Goal: Use online tool/utility: Utilize a website feature to perform a specific function

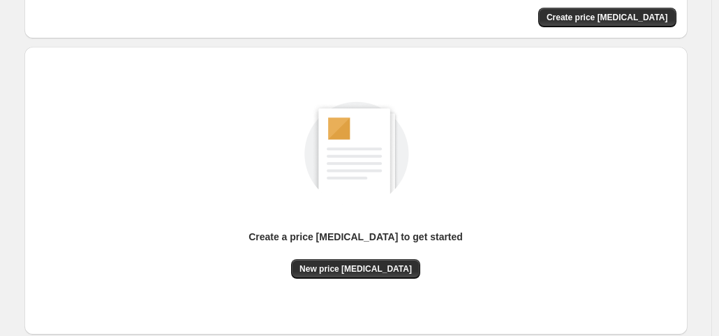
scroll to position [186, 0]
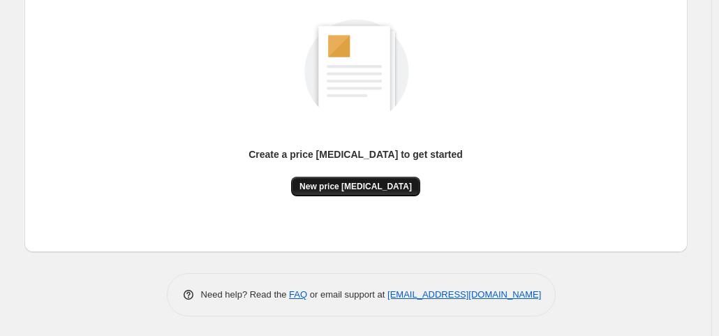
click at [367, 184] on span "New price [MEDICAL_DATA]" at bounding box center [356, 186] width 112 height 11
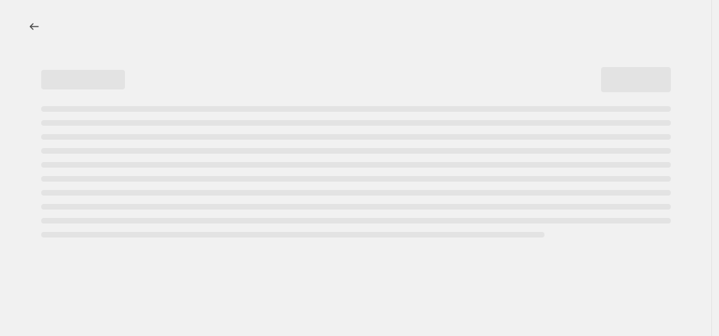
select select "percentage"
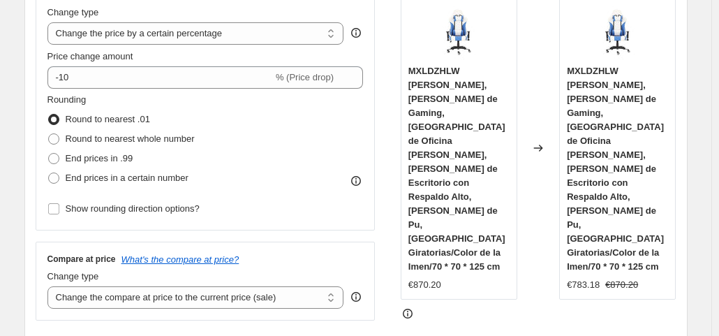
scroll to position [279, 0]
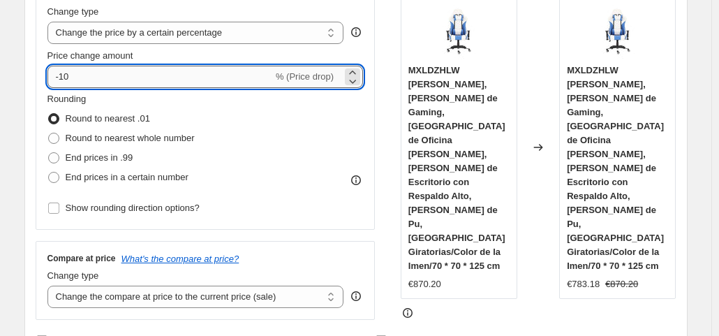
click at [101, 75] on input "-10" at bounding box center [160, 77] width 226 height 22
type input "-1"
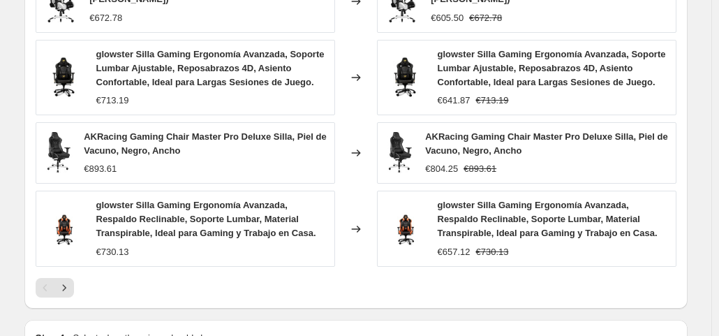
scroll to position [1130, 0]
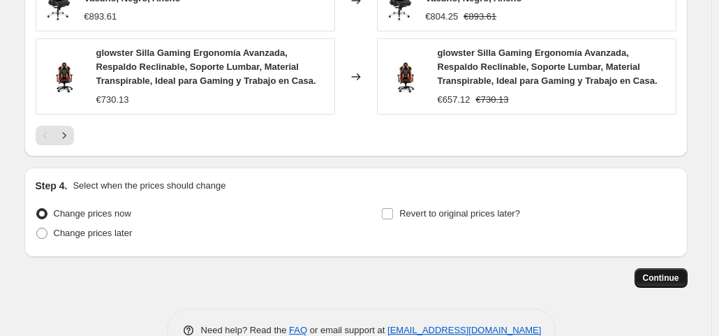
type input "-35"
click at [657, 272] on span "Continue" at bounding box center [661, 277] width 36 height 11
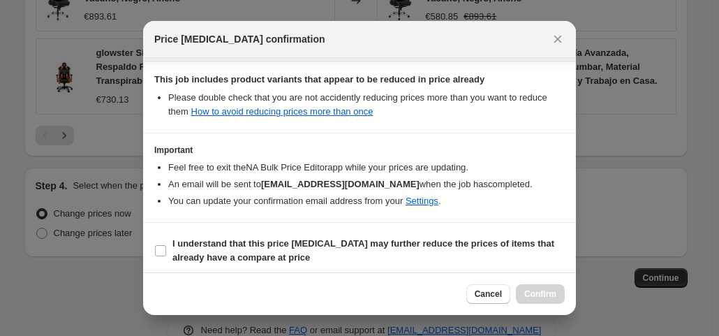
scroll to position [249, 0]
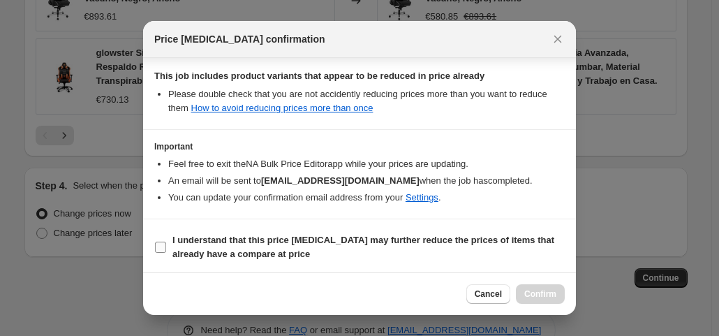
click at [157, 244] on input "I understand that this price [MEDICAL_DATA] may further reduce the prices of it…" at bounding box center [160, 247] width 11 height 11
checkbox input "true"
click at [533, 288] on button "Confirm" at bounding box center [540, 294] width 49 height 20
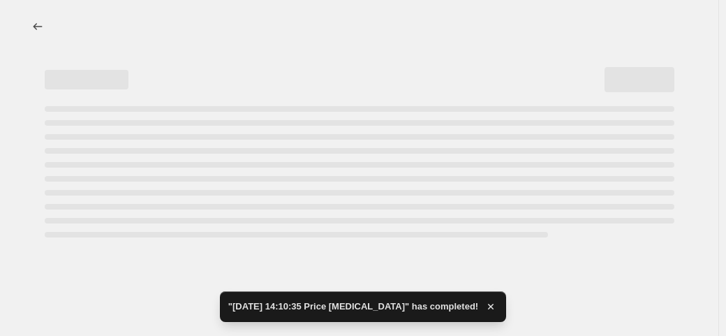
select select "percentage"
